Goal: Transaction & Acquisition: Purchase product/service

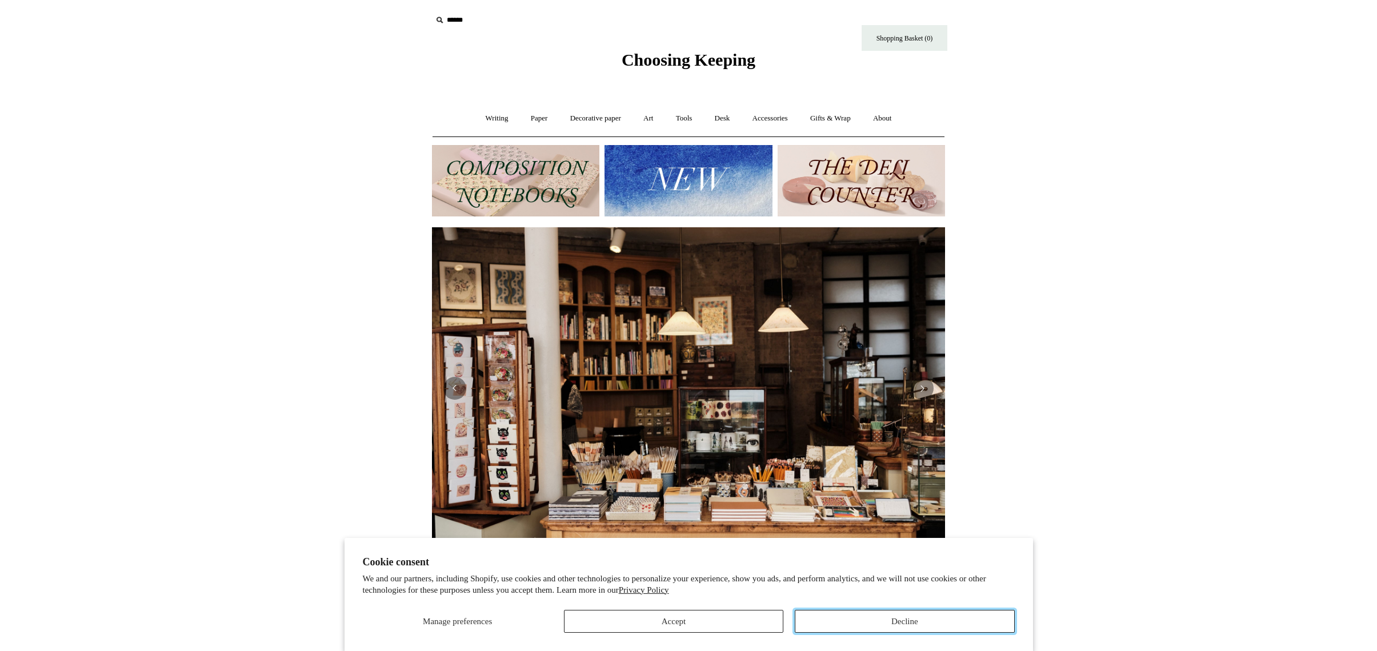
click at [869, 618] on button "Decline" at bounding box center [904, 621] width 219 height 23
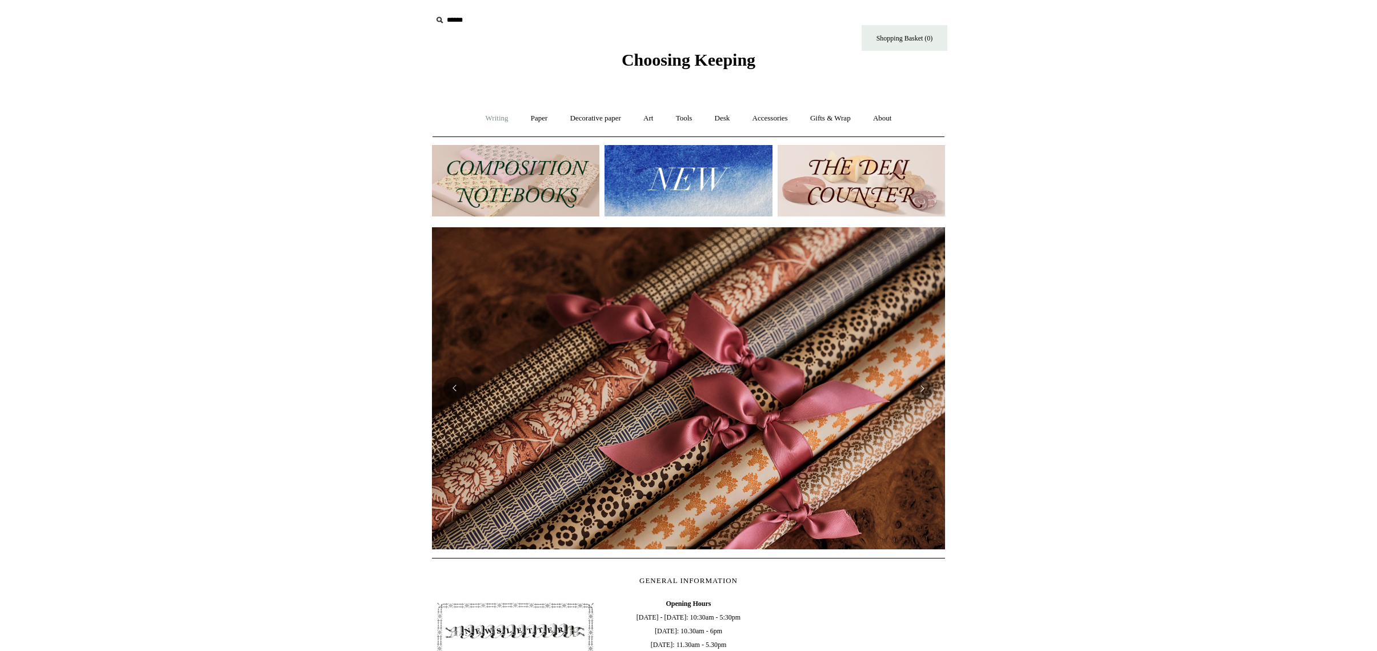
click at [486, 119] on link "Writing +" at bounding box center [496, 118] width 43 height 30
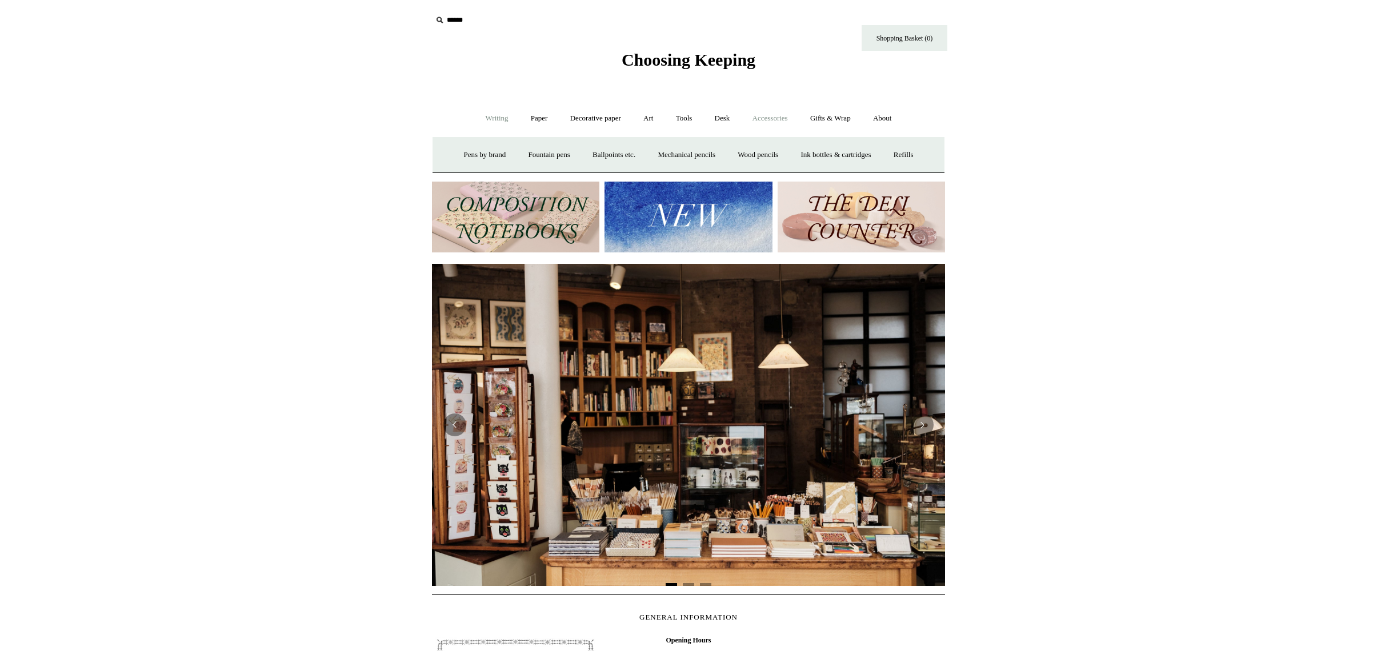
click at [773, 121] on link "Accessories +" at bounding box center [770, 118] width 56 height 30
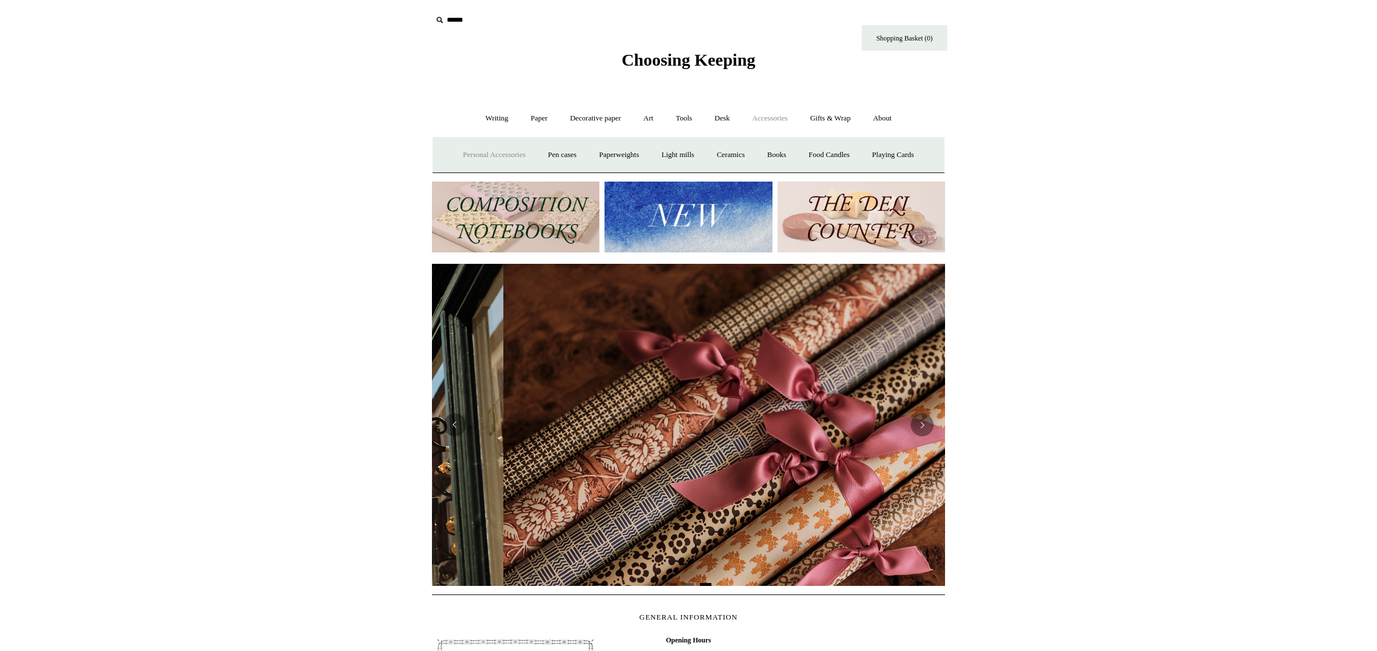
scroll to position [0, 1026]
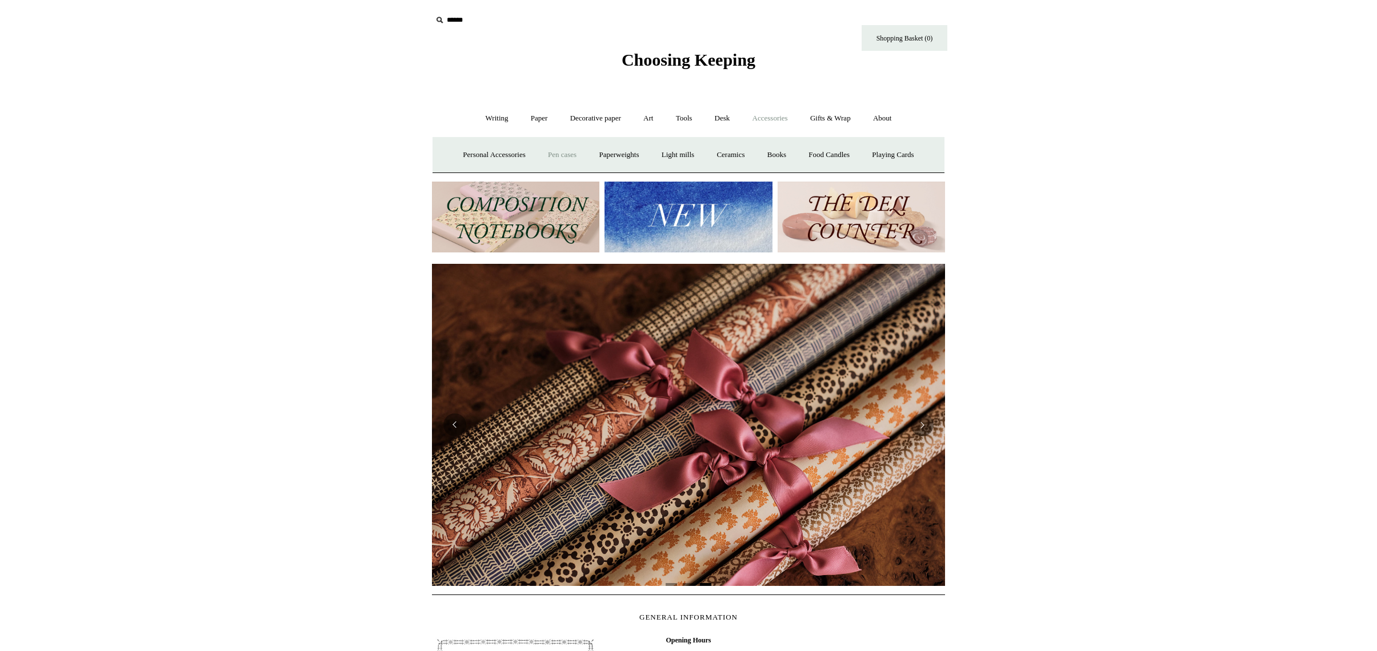
click at [559, 155] on link "Pen cases" at bounding box center [562, 155] width 49 height 30
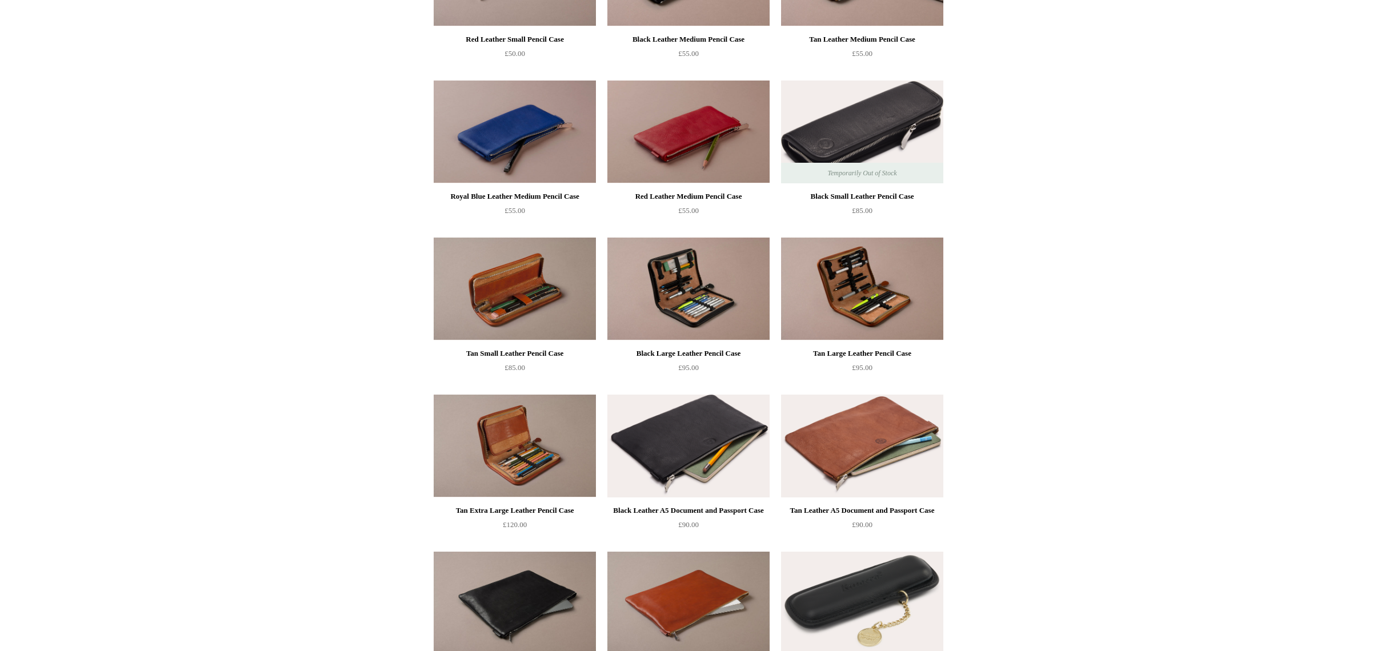
scroll to position [535, 0]
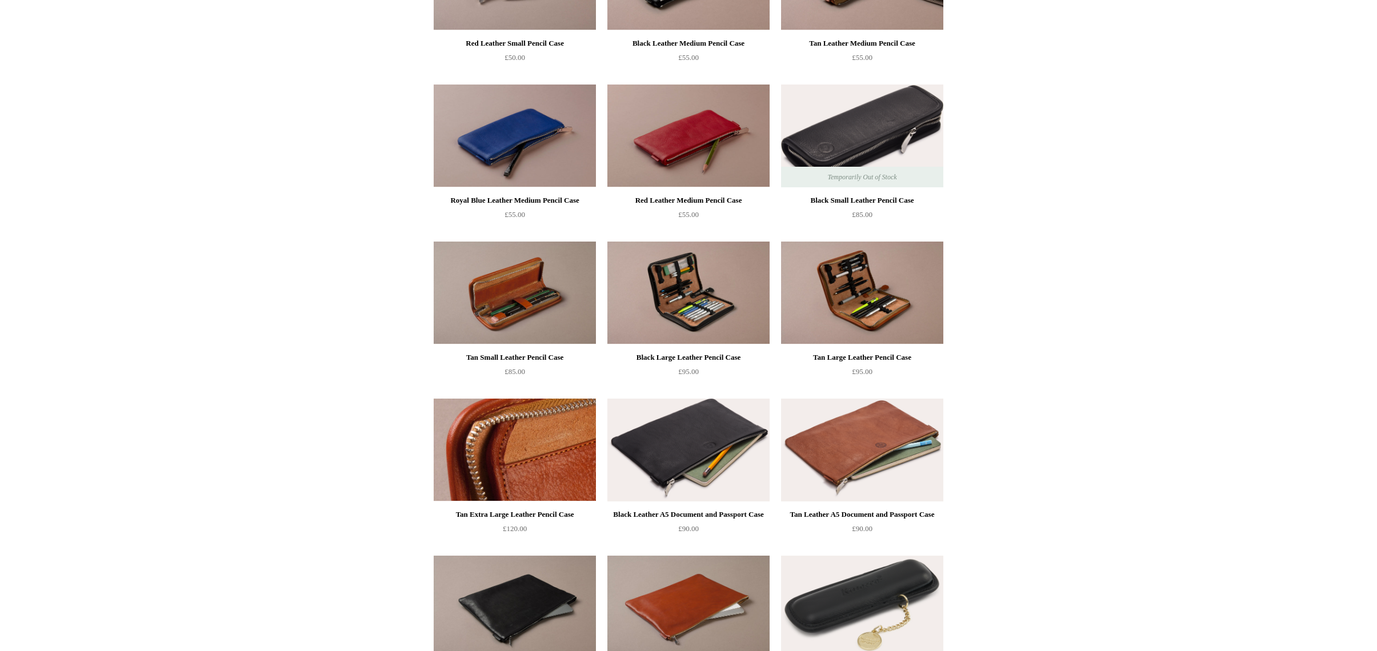
click at [526, 451] on img at bounding box center [515, 450] width 162 height 103
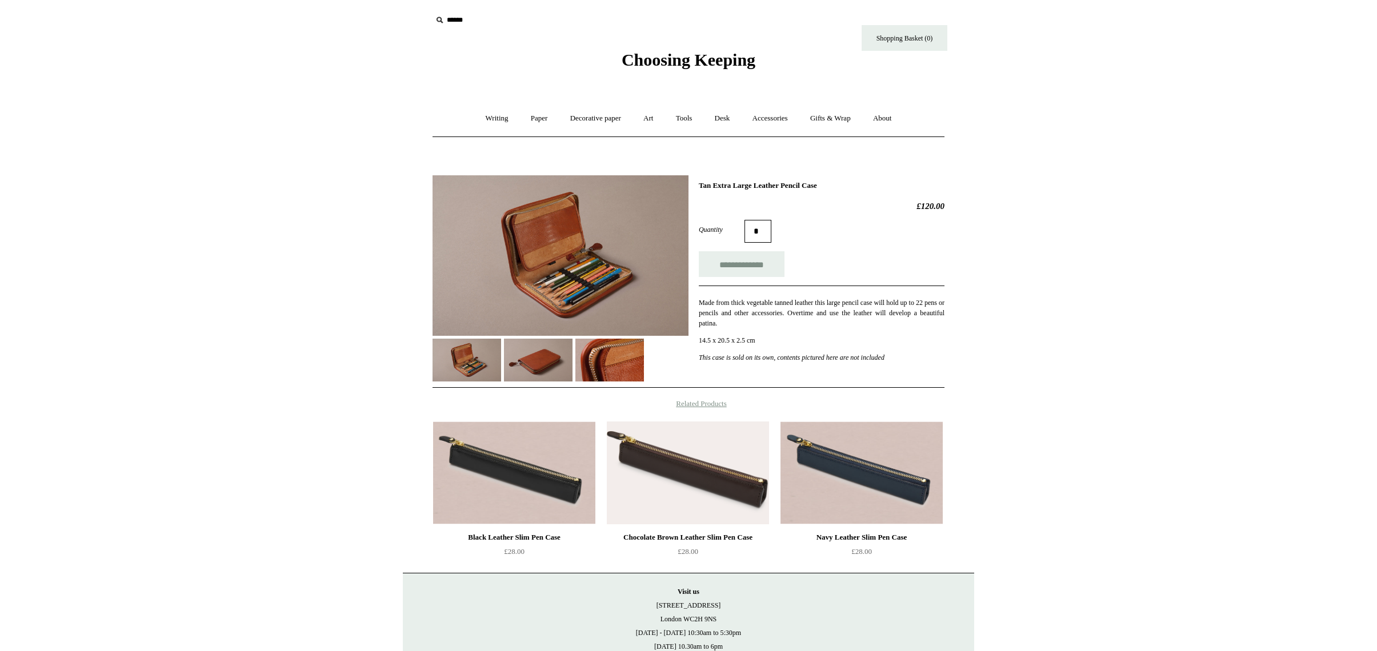
click at [530, 366] on img at bounding box center [538, 360] width 69 height 43
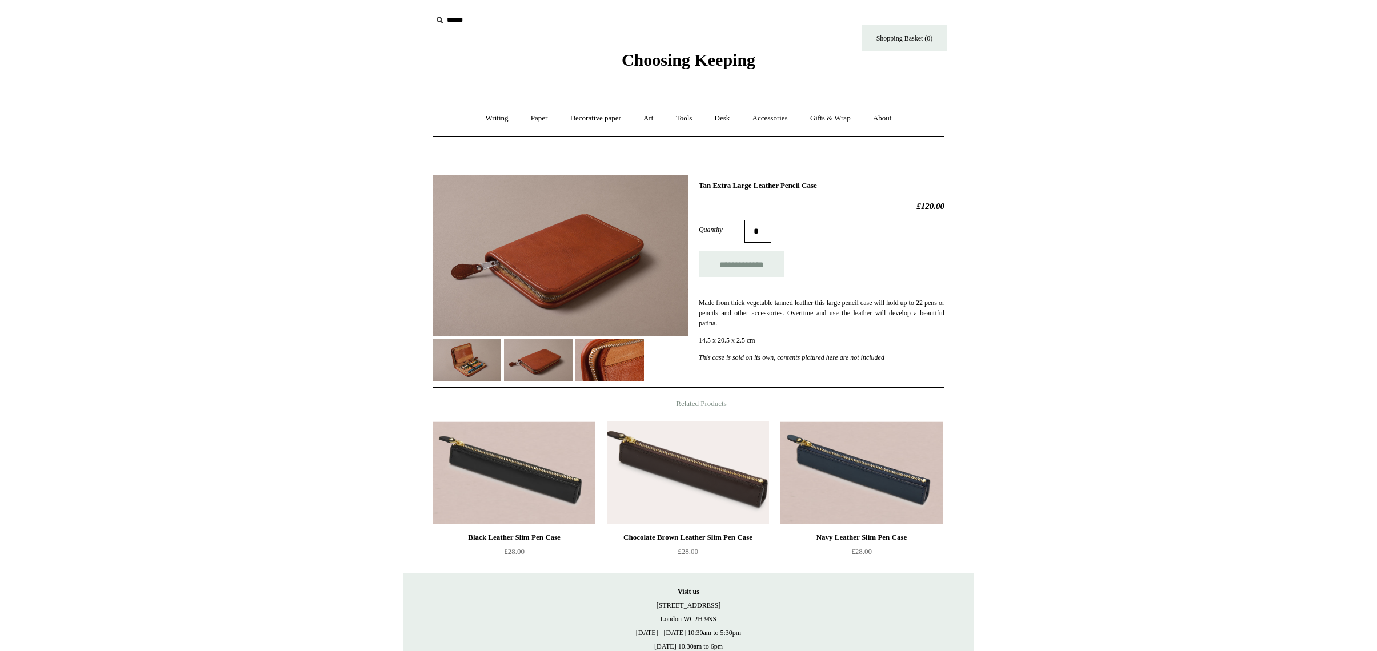
click at [604, 368] on img at bounding box center [609, 360] width 69 height 43
